Goal: Check status: Check status

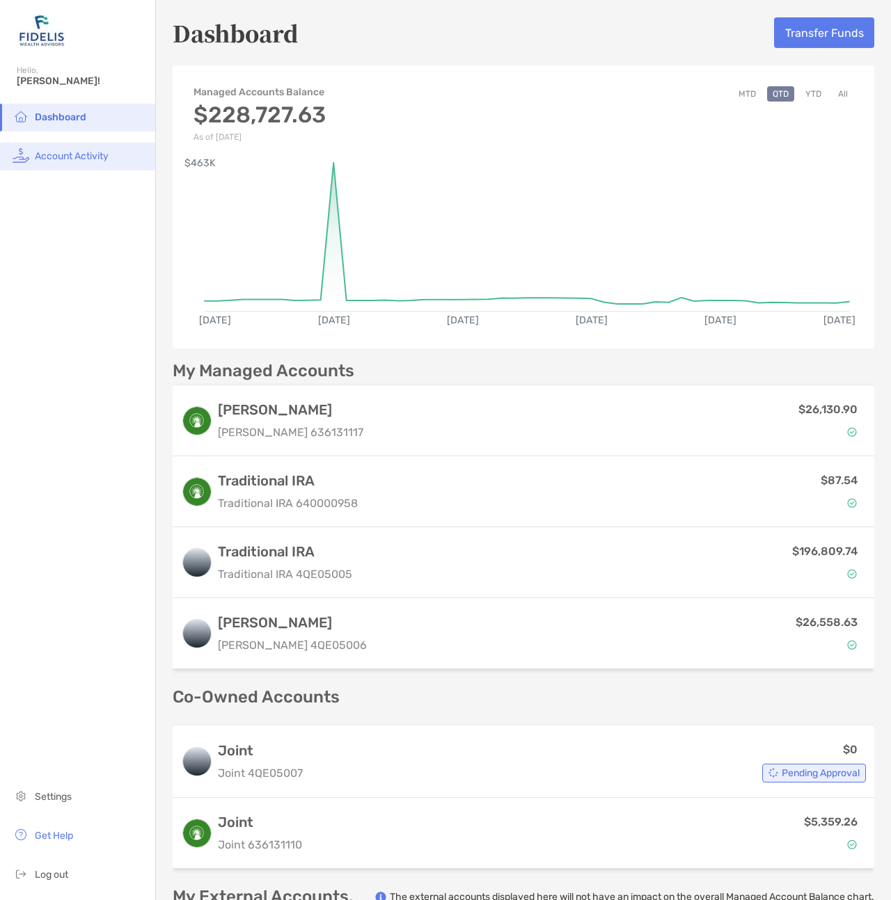
click at [49, 159] on span "Account Activity" at bounding box center [72, 156] width 74 height 12
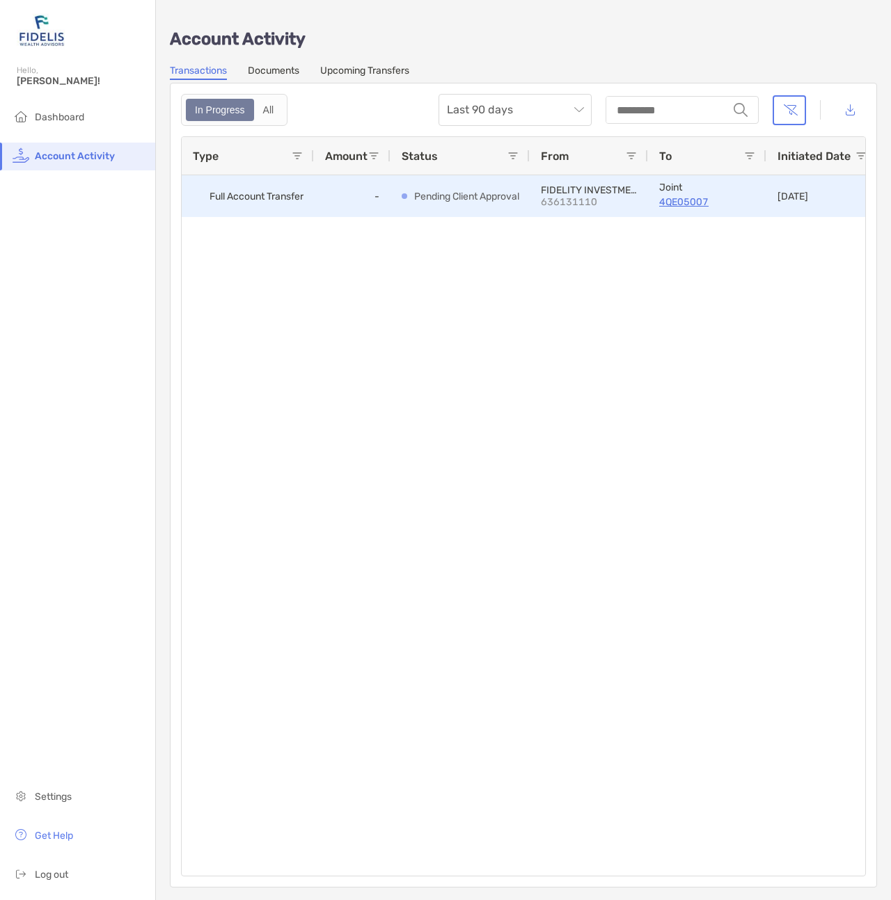
click at [456, 195] on p "Pending Client Approval" at bounding box center [466, 196] width 105 height 17
click at [664, 200] on p "4QE05007" at bounding box center [707, 201] width 96 height 17
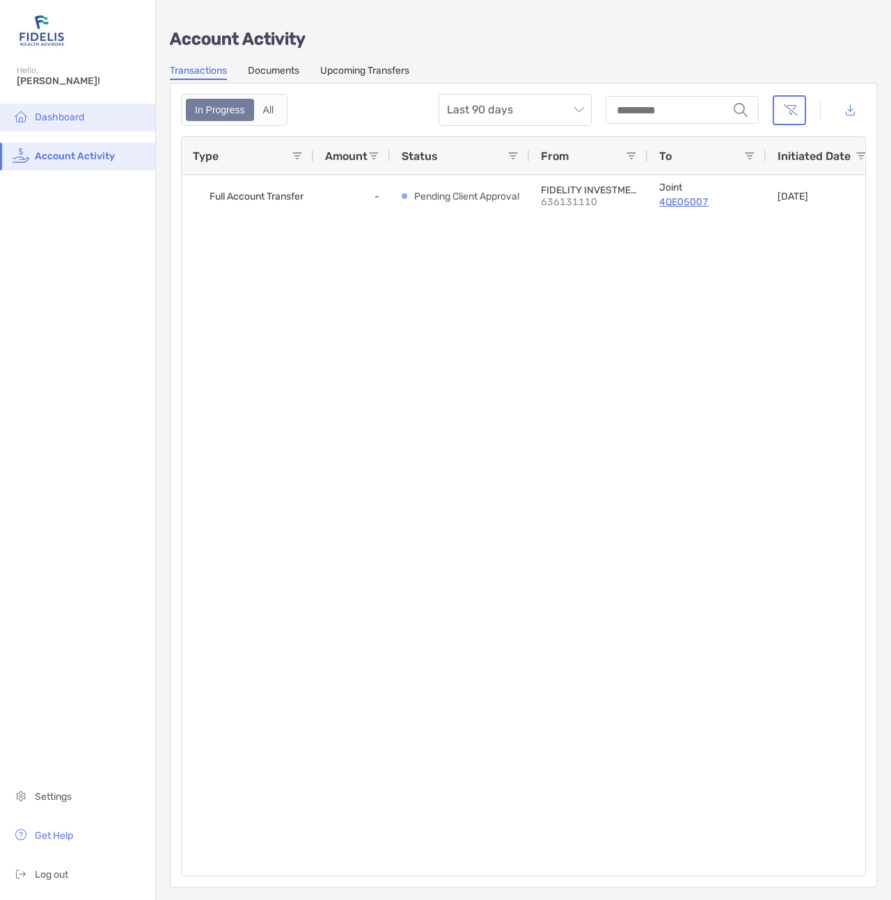
click at [67, 115] on span "Dashboard" at bounding box center [59, 117] width 49 height 12
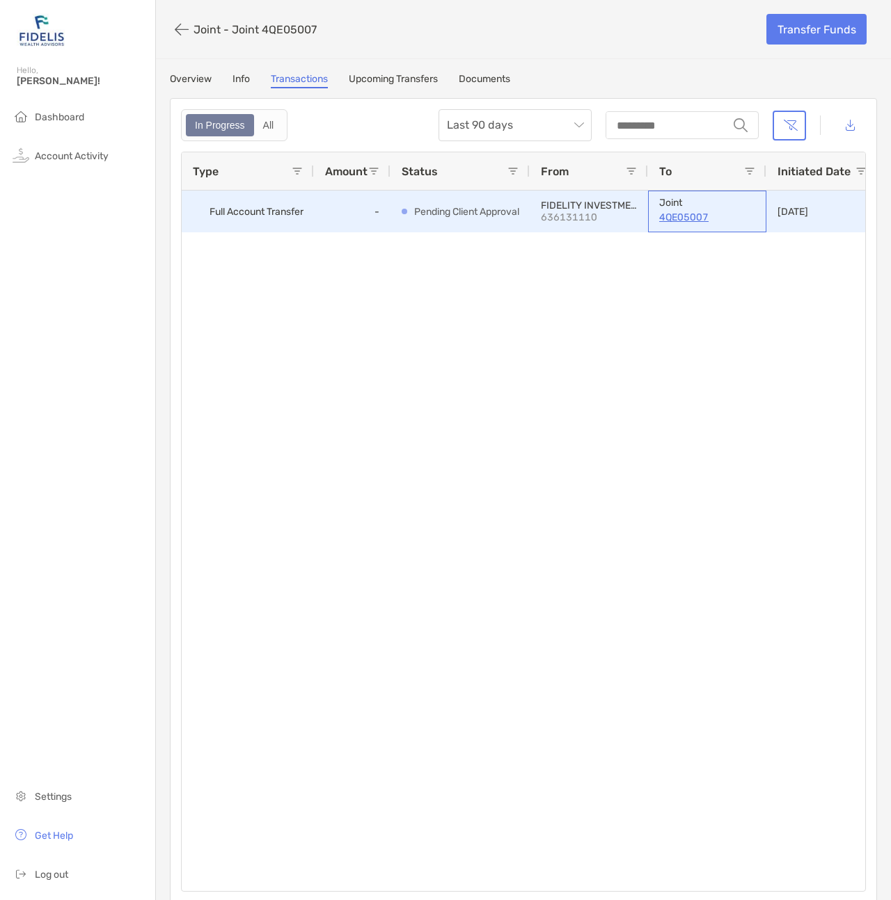
click at [678, 218] on p "4QE05007" at bounding box center [707, 217] width 96 height 17
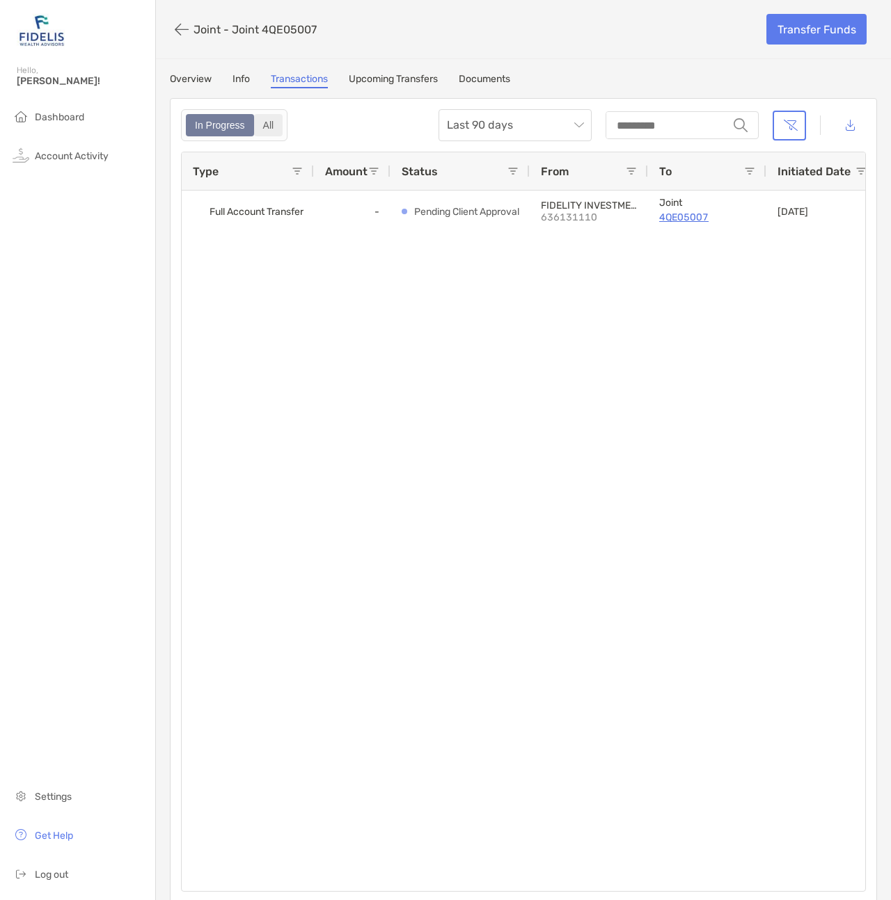
click at [264, 129] on div "All" at bounding box center [268, 125] width 26 height 19
click at [80, 115] on span "Dashboard" at bounding box center [59, 117] width 49 height 12
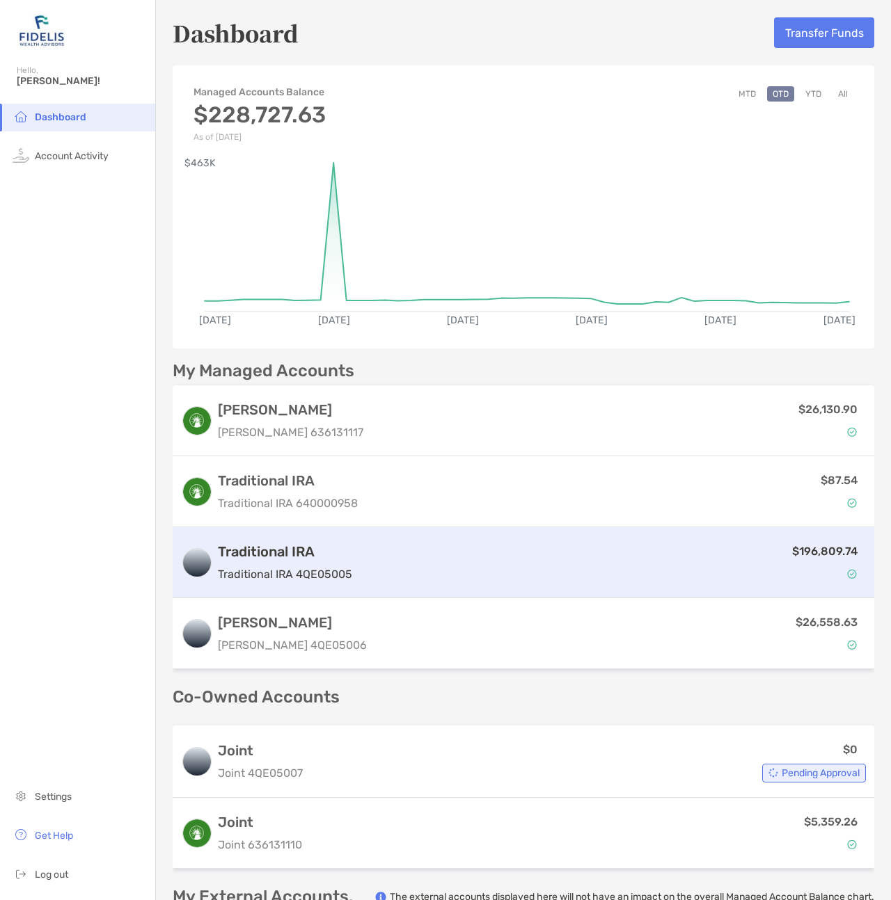
click at [292, 584] on div "Traditional IRA Traditional IRA 4QE05005 $196,809.74" at bounding box center [523, 562] width 701 height 71
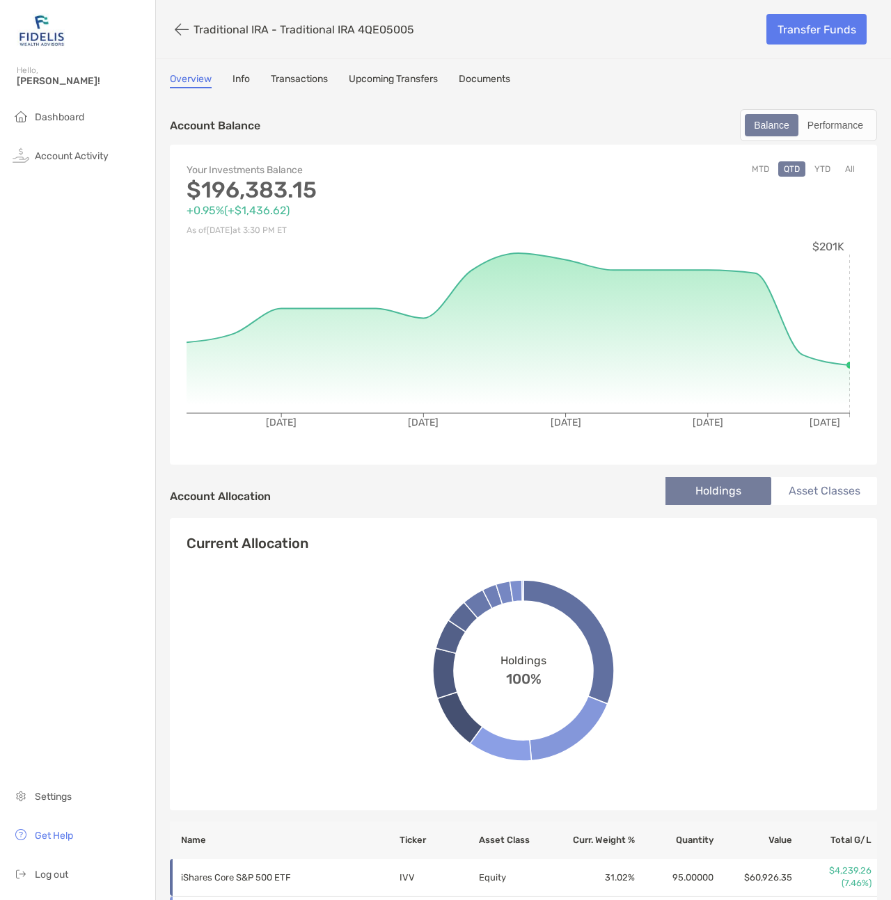
click at [292, 83] on link "Transactions" at bounding box center [299, 80] width 57 height 15
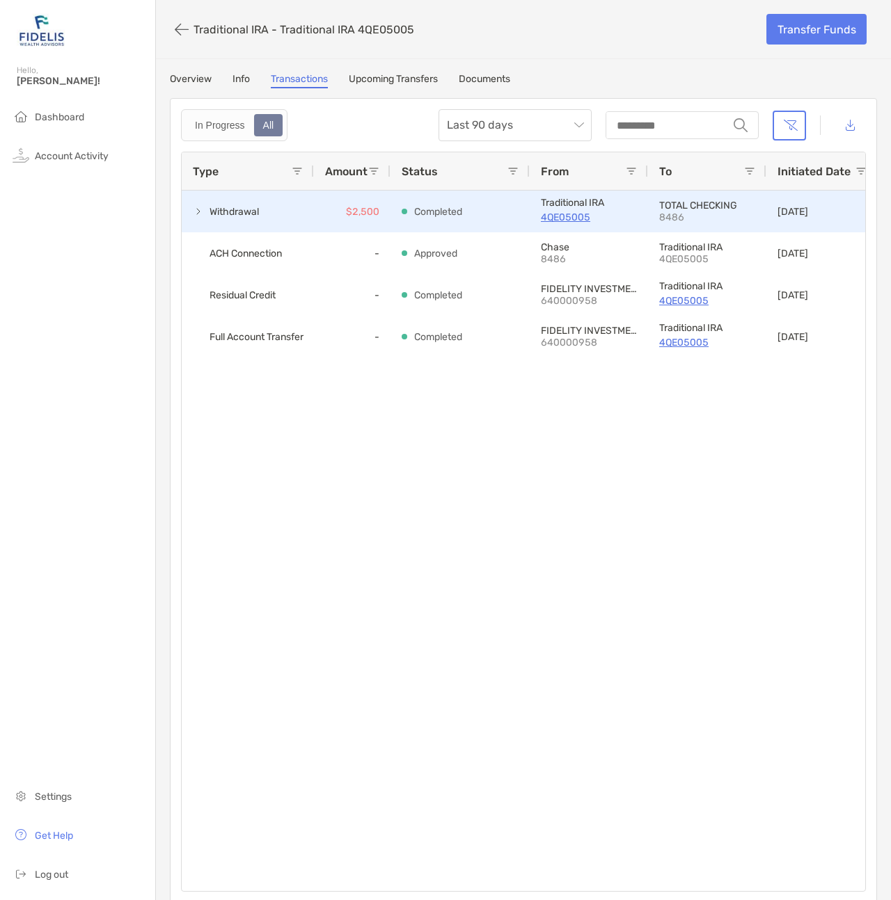
click at [205, 214] on span "Withdrawal" at bounding box center [227, 211] width 68 height 23
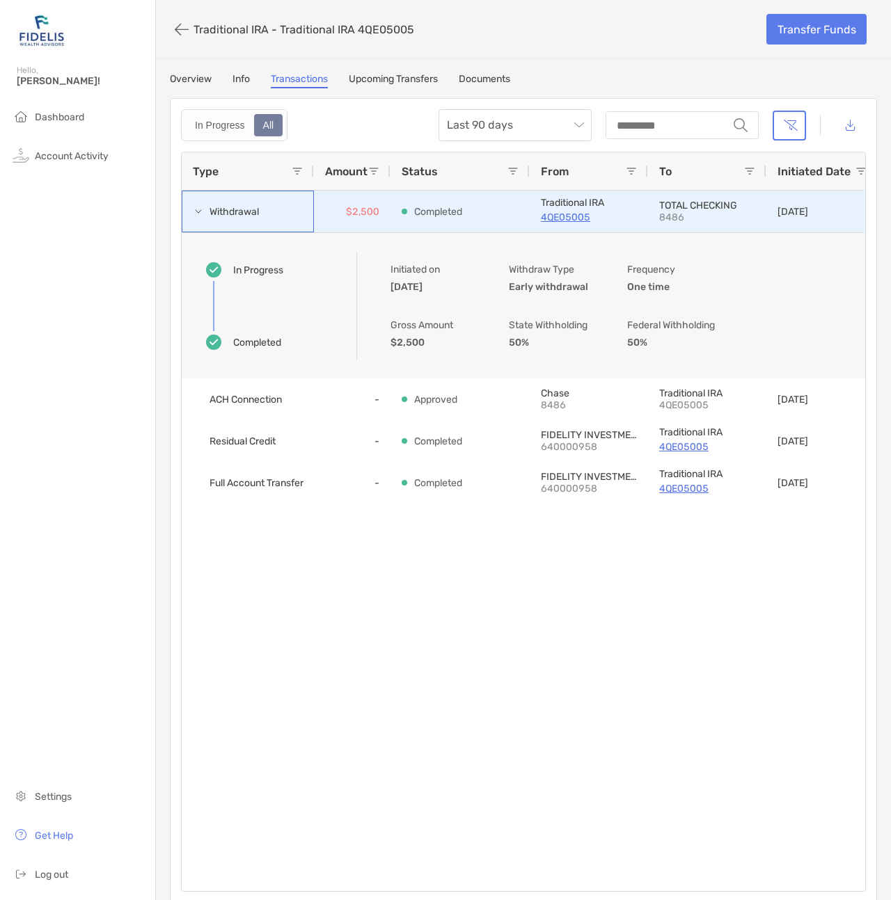
click at [205, 214] on span "Withdrawal" at bounding box center [227, 211] width 68 height 23
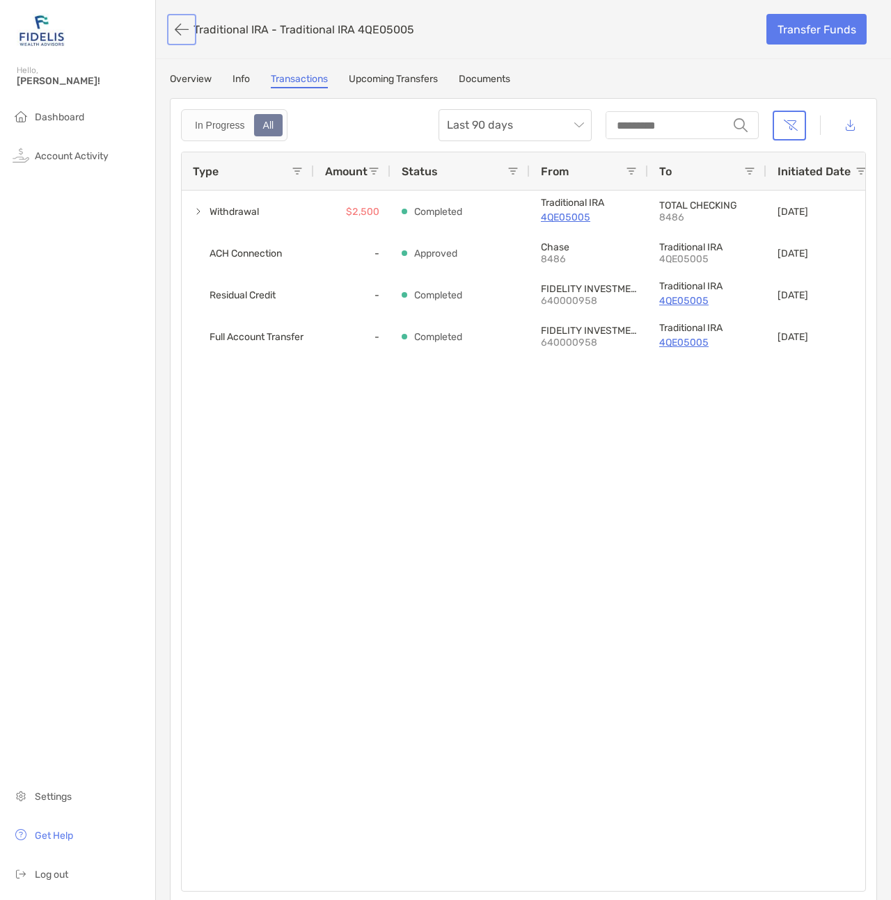
click at [177, 24] on button "button" at bounding box center [182, 30] width 24 height 26
